Goal: Task Accomplishment & Management: Manage account settings

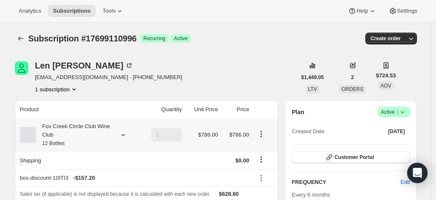
click at [125, 135] on icon at bounding box center [123, 135] width 8 height 8
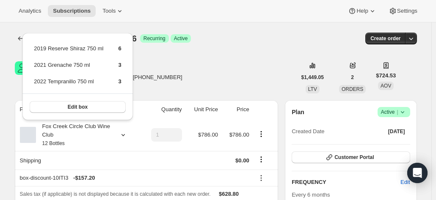
click at [205, 64] on div "Len Nancarrow nogonen@outlook.com · +61409996986 1 subscription" at bounding box center [156, 77] width 282 height 32
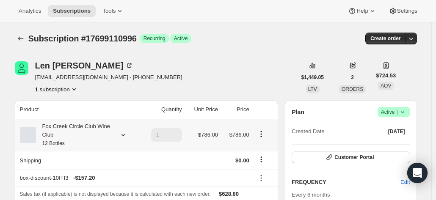
click at [120, 133] on div at bounding box center [122, 135] width 12 height 8
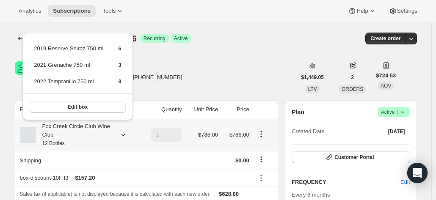
click at [120, 133] on div at bounding box center [122, 135] width 12 height 8
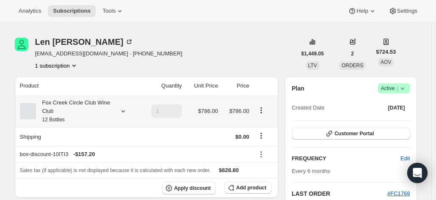
scroll to position [42, 0]
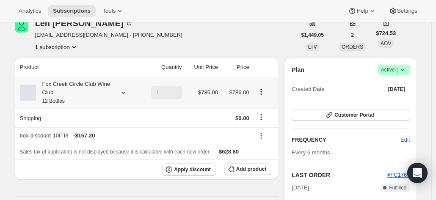
click at [122, 87] on div "Fox Creek Circle Club Wine Club 12 Bottles" at bounding box center [78, 92] width 117 height 25
click at [123, 89] on icon at bounding box center [123, 93] width 8 height 8
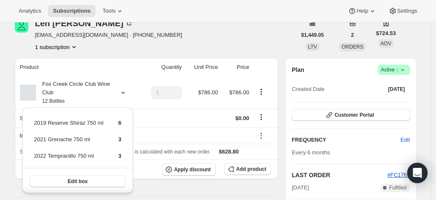
click at [130, 50] on div "1 subscription" at bounding box center [108, 47] width 147 height 8
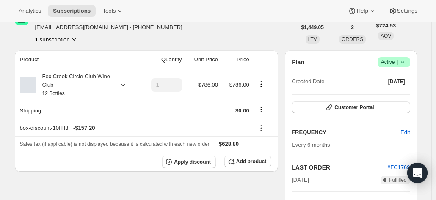
scroll to position [127, 0]
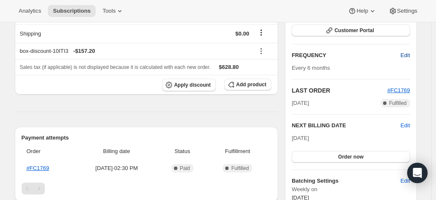
click at [409, 55] on span "Edit" at bounding box center [405, 55] width 9 height 8
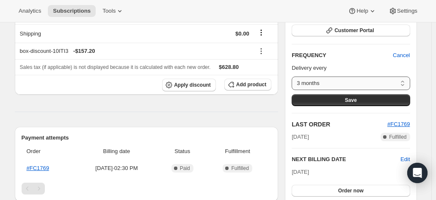
click at [312, 85] on select "3 months 4 months 6 months Custom..." at bounding box center [351, 84] width 118 height 14
click at [346, 54] on h2 "FREQUENCY" at bounding box center [342, 55] width 101 height 8
click at [319, 77] on select "3 months 4 months 6 months Custom..." at bounding box center [351, 84] width 118 height 14
click at [338, 46] on div "Plan Success Active | Created Date Sep 11, 2025 Customer Portal FREQUENCY Cance…" at bounding box center [351, 121] width 118 height 282
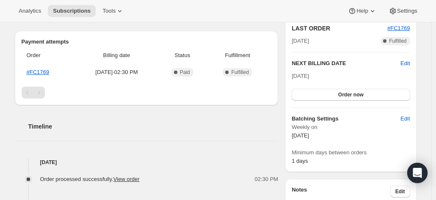
scroll to position [212, 0]
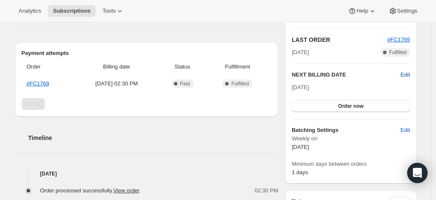
click at [405, 73] on span "Edit" at bounding box center [405, 75] width 9 height 8
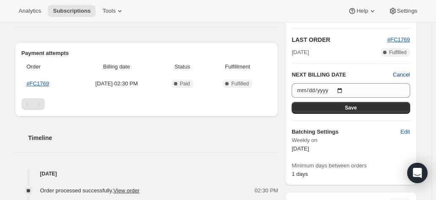
click at [403, 72] on span "Cancel" at bounding box center [401, 75] width 17 height 8
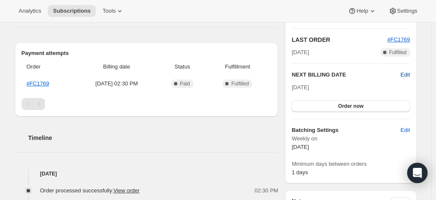
click at [405, 72] on span "Edit" at bounding box center [405, 75] width 9 height 8
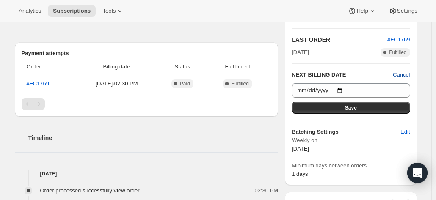
click at [399, 73] on span "Cancel" at bounding box center [401, 75] width 17 height 8
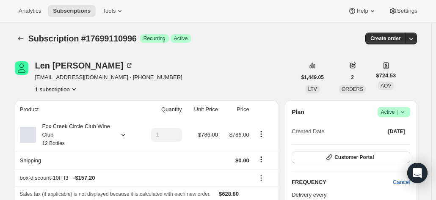
scroll to position [42, 0]
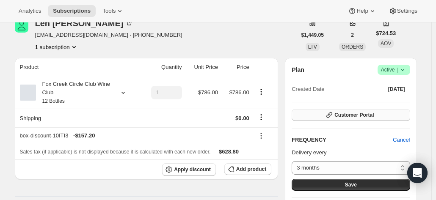
click at [343, 113] on span "Customer Portal" at bounding box center [354, 115] width 39 height 7
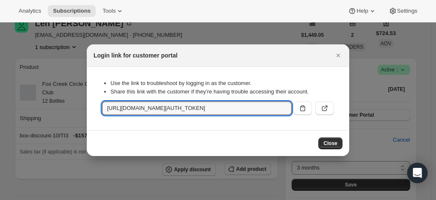
scroll to position [0, 921]
drag, startPoint x: 105, startPoint y: 109, endPoint x: 365, endPoint y: 90, distance: 260.7
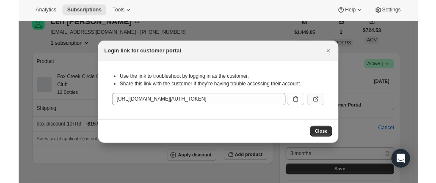
scroll to position [0, 0]
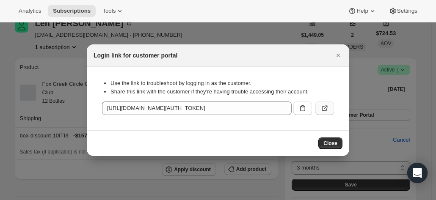
click at [325, 109] on icon ":rc1:" at bounding box center [325, 108] width 8 height 8
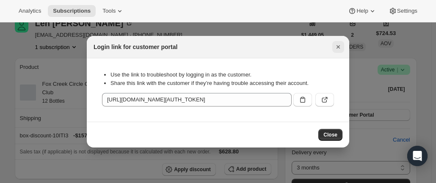
click at [336, 47] on icon "Close" at bounding box center [338, 47] width 8 height 8
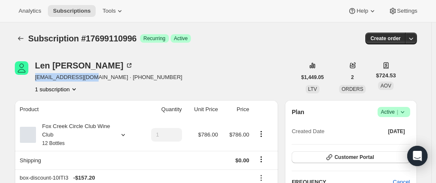
drag, startPoint x: 94, startPoint y: 77, endPoint x: 37, endPoint y: 80, distance: 56.8
click at [37, 80] on span "nogonen@outlook.com · +61409996986" at bounding box center [108, 77] width 147 height 8
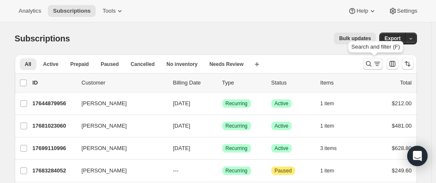
click at [370, 62] on icon "Search and filter results" at bounding box center [369, 64] width 8 height 8
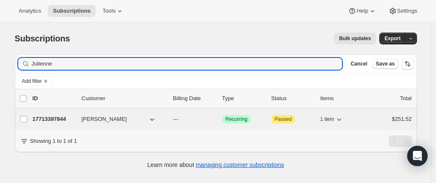
type input "Julienne"
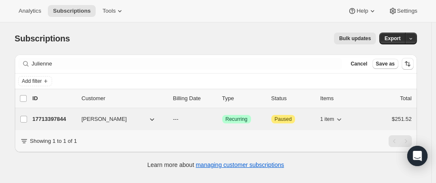
click at [59, 119] on p "17713397844" at bounding box center [54, 119] width 42 height 8
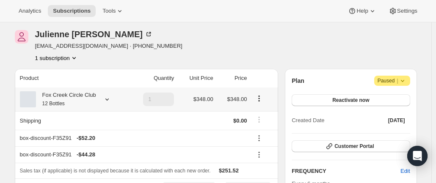
scroll to position [42, 0]
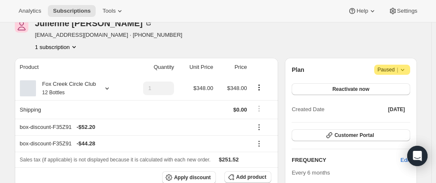
click at [409, 71] on span "Attention Paused |" at bounding box center [392, 70] width 36 height 10
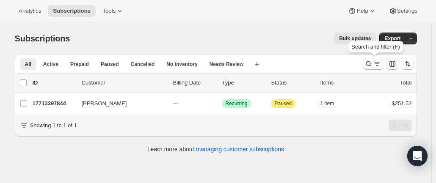
click at [372, 65] on icon "Search and filter results" at bounding box center [369, 64] width 8 height 8
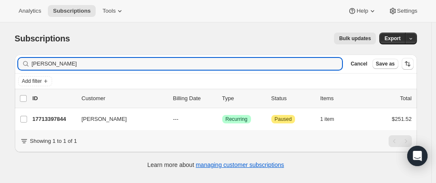
drag, startPoint x: 86, startPoint y: 63, endPoint x: -14, endPoint y: 64, distance: 99.5
click at [0, 64] on html "Analytics Subscriptions Tools Help Settings Skip to content Subscriptions. This…" at bounding box center [218, 91] width 436 height 183
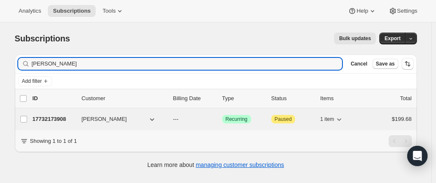
type input "ian holman"
click at [61, 118] on p "17732173908" at bounding box center [54, 119] width 42 height 8
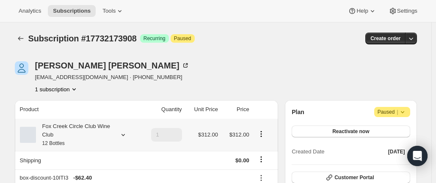
click at [125, 135] on icon at bounding box center [123, 135] width 8 height 8
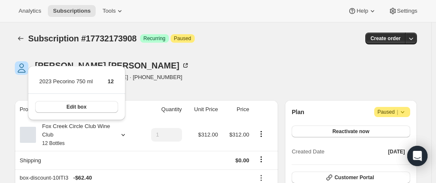
click at [175, 83] on div "Ian Holman imholman@bigpond.com · +61428768034 1 subscription" at bounding box center [156, 77] width 282 height 32
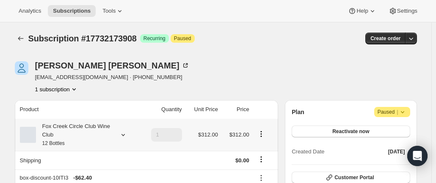
click at [124, 130] on div "Fox Creek Circle Club Wine Club 12 Bottles" at bounding box center [78, 134] width 117 height 25
click at [119, 133] on div at bounding box center [122, 135] width 12 height 8
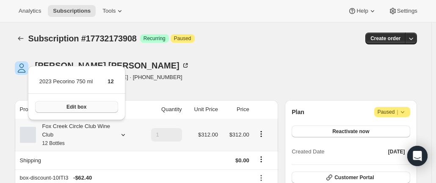
click at [97, 110] on button "Edit box" at bounding box center [76, 107] width 83 height 12
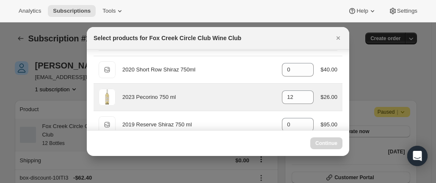
scroll to position [42, 0]
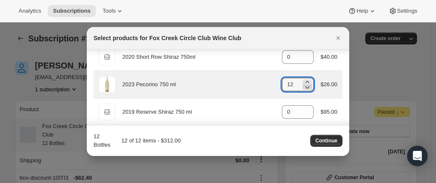
click at [306, 86] on icon ":r5c:" at bounding box center [307, 87] width 8 height 8
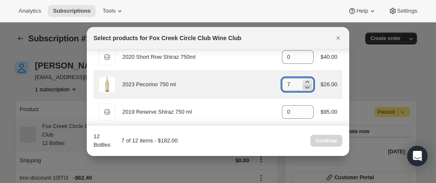
click at [306, 86] on icon ":r5c:" at bounding box center [307, 87] width 8 height 8
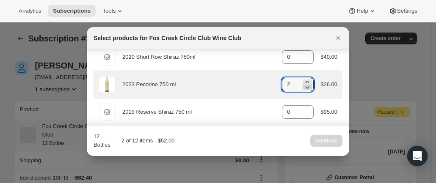
click at [306, 86] on icon ":r5c:" at bounding box center [307, 87] width 8 height 8
type input "0"
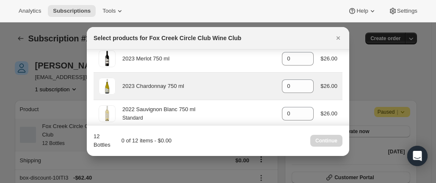
scroll to position [488, 0]
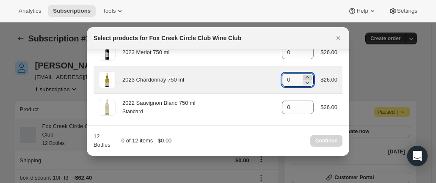
click at [303, 75] on icon ":r5c:" at bounding box center [307, 77] width 8 height 8
type input "2"
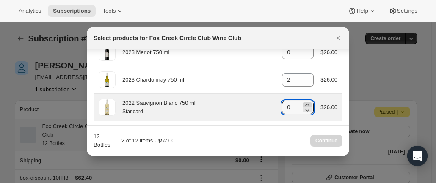
click at [306, 104] on icon ":r5c:" at bounding box center [308, 105] width 4 height 2
click at [303, 101] on icon ":r5c:" at bounding box center [307, 105] width 8 height 8
type input "2"
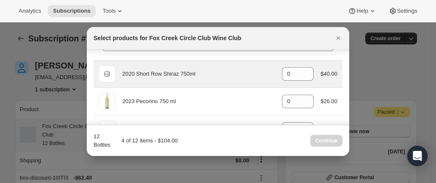
scroll to position [42, 0]
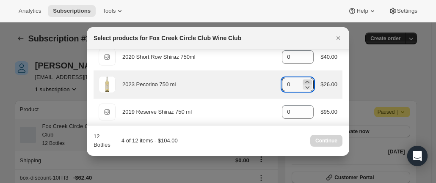
click at [306, 82] on icon ":r5c:" at bounding box center [307, 82] width 8 height 8
type input "2"
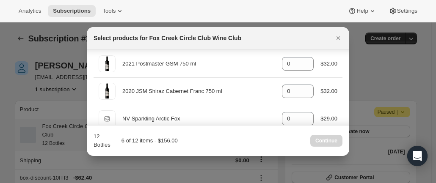
scroll to position [254, 0]
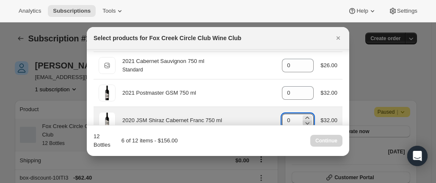
click at [304, 119] on icon ":r5c:" at bounding box center [307, 123] width 8 height 8
click at [305, 116] on icon ":r5c:" at bounding box center [307, 118] width 8 height 8
type input "2"
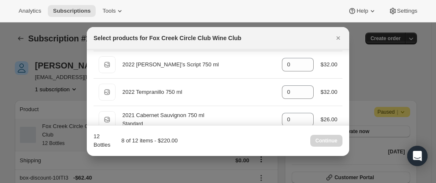
scroll to position [169, 0]
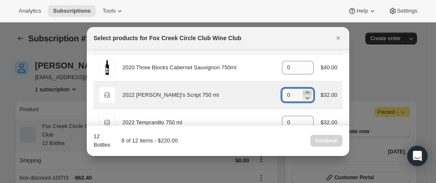
click at [306, 91] on icon ":r5c:" at bounding box center [308, 92] width 4 height 2
type input "2"
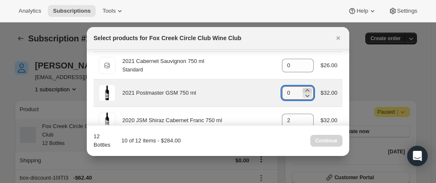
click at [303, 88] on icon ":r5c:" at bounding box center [307, 90] width 8 height 8
type input "2"
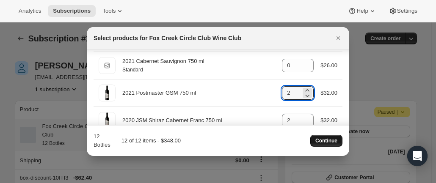
click at [318, 138] on span "Continue" at bounding box center [327, 141] width 22 height 7
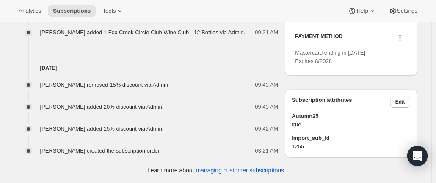
scroll to position [491, 0]
click at [401, 39] on icon at bounding box center [400, 37] width 8 height 8
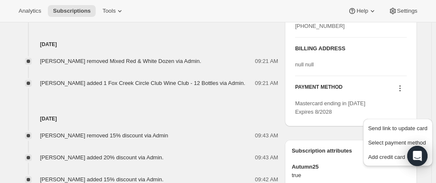
scroll to position [407, 0]
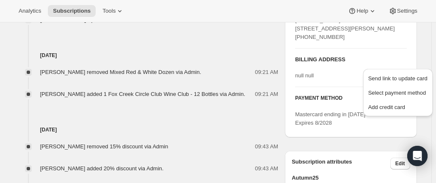
click at [330, 80] on div "null null" at bounding box center [350, 76] width 111 height 8
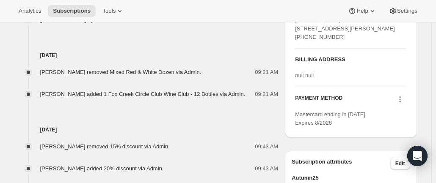
scroll to position [364, 0]
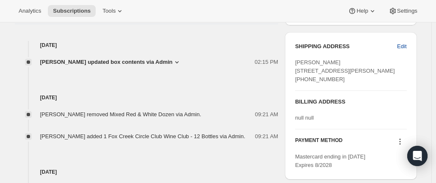
click at [409, 45] on button "Edit" at bounding box center [401, 47] width 19 height 14
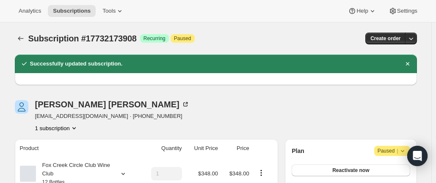
select select "SA"
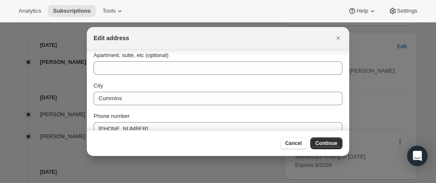
scroll to position [139, 0]
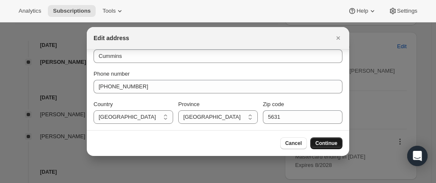
click at [327, 144] on span "Continue" at bounding box center [327, 143] width 22 height 7
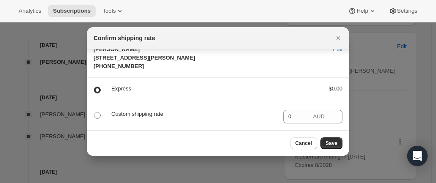
scroll to position [27, 0]
click at [334, 144] on span "Save" at bounding box center [332, 143] width 12 height 7
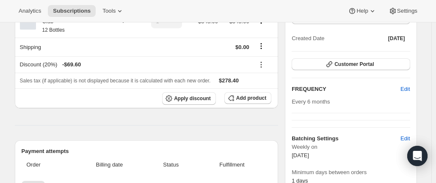
scroll to position [107, 0]
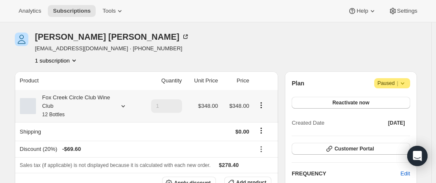
click at [124, 105] on icon at bounding box center [123, 106] width 8 height 8
click at [127, 107] on icon at bounding box center [123, 106] width 8 height 8
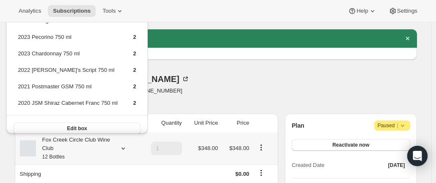
scroll to position [0, 0]
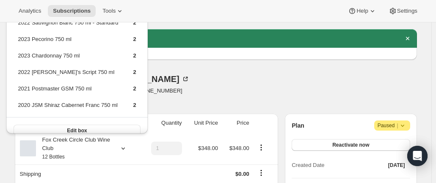
click at [176, 86] on div "Ian Holman imholman@bigpond.com · +61428768034 1 subscription" at bounding box center [156, 91] width 282 height 32
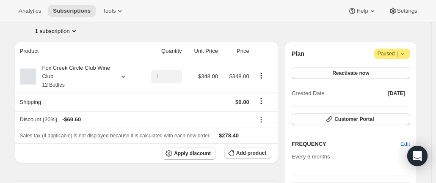
scroll to position [149, 0]
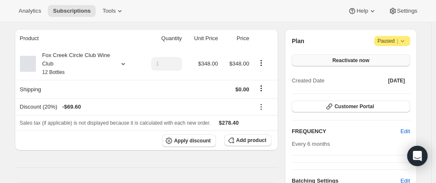
click at [385, 58] on button "Reactivate now" at bounding box center [351, 61] width 118 height 12
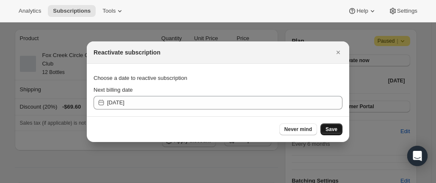
click at [329, 128] on span "Save" at bounding box center [332, 129] width 12 height 7
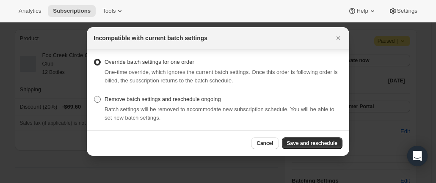
scroll to position [0, 0]
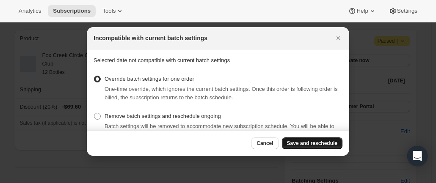
click at [307, 144] on span "Save and reschedule" at bounding box center [312, 143] width 50 height 7
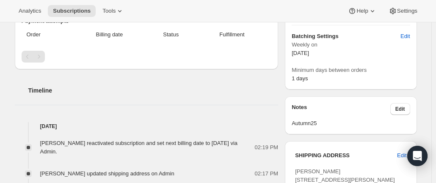
scroll to position [319, 0]
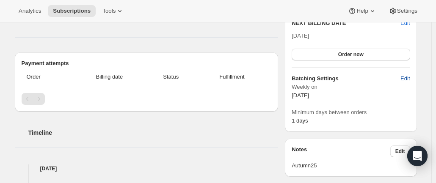
click at [405, 78] on span "Edit" at bounding box center [405, 79] width 9 height 8
select select "WEEKDAY"
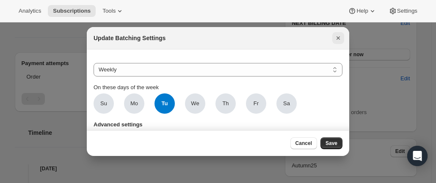
click at [342, 39] on icon "Close" at bounding box center [338, 38] width 8 height 8
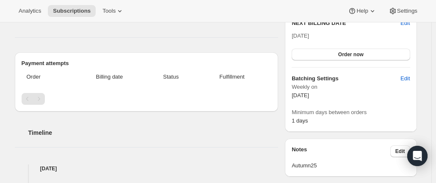
scroll to position [234, 0]
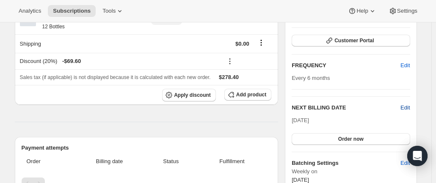
click at [405, 107] on span "Edit" at bounding box center [405, 108] width 9 height 8
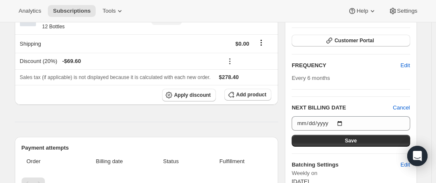
click at [421, 116] on div "Subscription #17732173908. This page is ready Subscription #17732173908 Success…" at bounding box center [216, 167] width 423 height 757
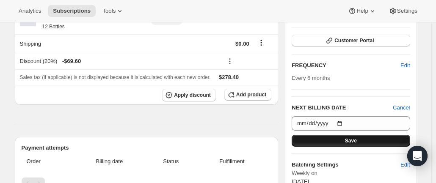
click at [392, 135] on button "Save" at bounding box center [351, 141] width 118 height 12
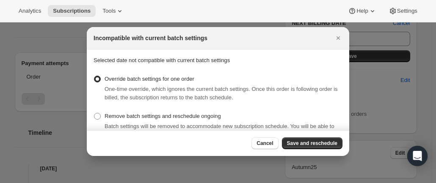
scroll to position [0, 0]
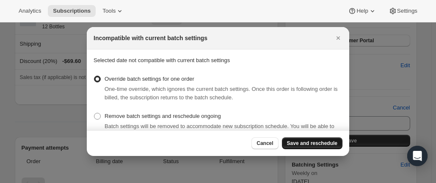
click at [308, 142] on span "Save and reschedule" at bounding box center [312, 143] width 50 height 7
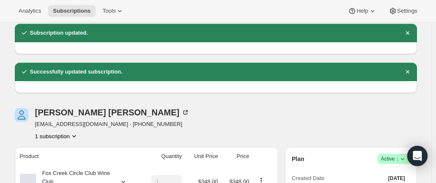
scroll to position [107, 0]
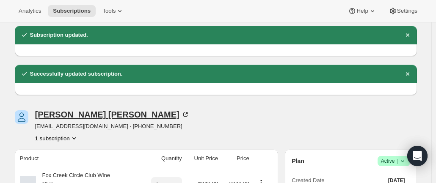
click at [186, 113] on icon at bounding box center [187, 114] width 3 height 3
